Goal: Task Accomplishment & Management: Manage account settings

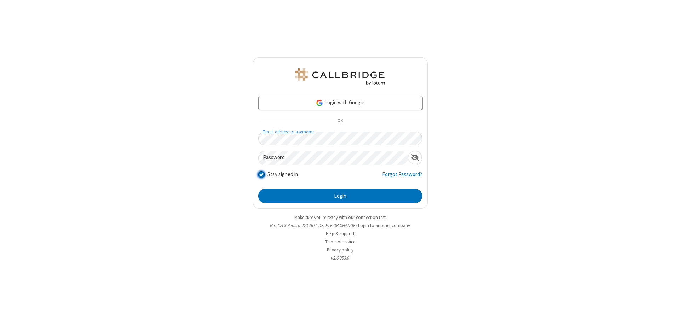
click at [261, 174] on input "Stay signed in" at bounding box center [261, 174] width 7 height 7
checkbox input "false"
click at [340, 196] on button "Login" at bounding box center [340, 196] width 164 height 14
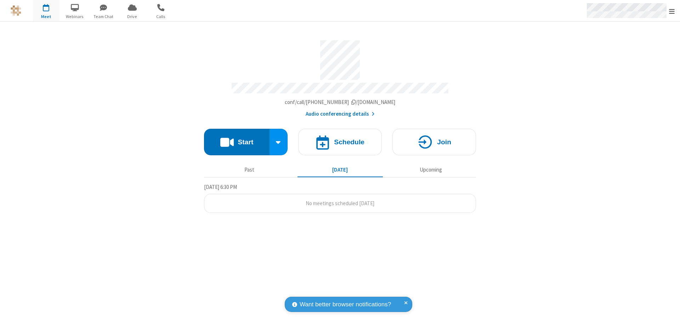
click at [672, 11] on span "Open menu" at bounding box center [672, 11] width 6 height 7
